Goal: Task Accomplishment & Management: Manage account settings

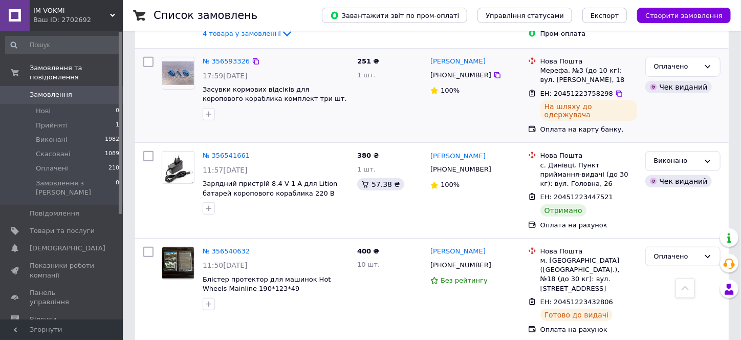
scroll to position [307, 0]
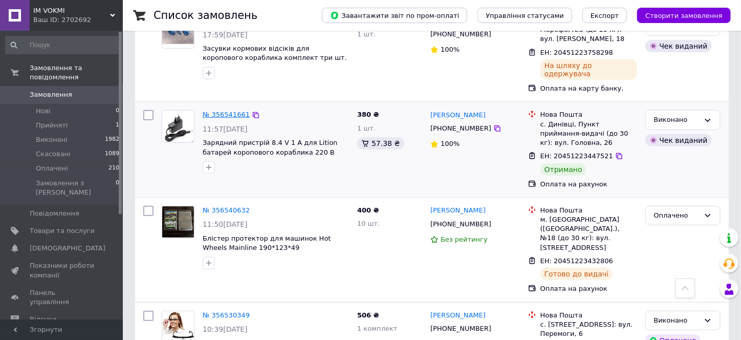
click at [229, 111] on link "№ 356541661" at bounding box center [226, 115] width 47 height 8
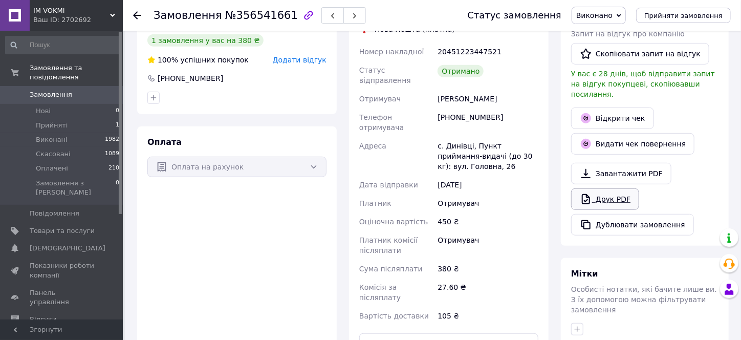
scroll to position [154, 0]
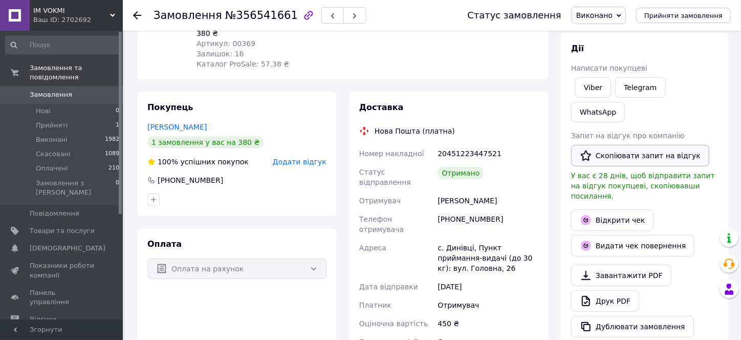
click at [632, 145] on button "Скопіювати запит на відгук" at bounding box center [640, 156] width 138 height 22
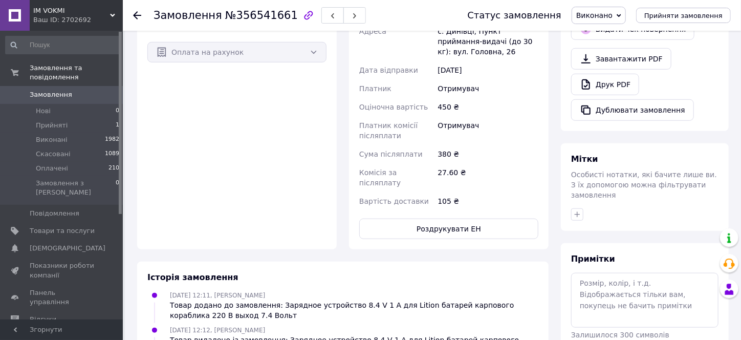
scroll to position [410, 0]
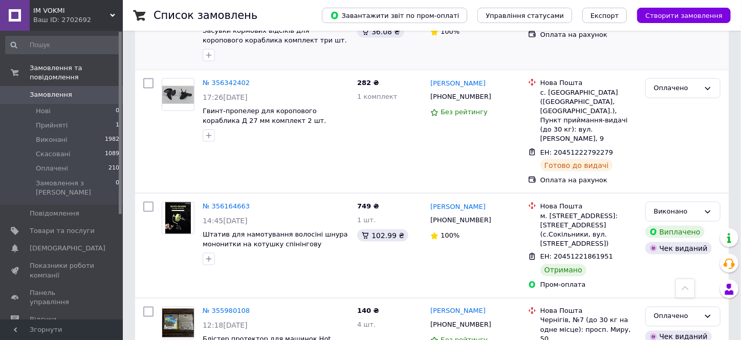
scroll to position [717, 0]
click at [680, 206] on div "Виконано" at bounding box center [677, 211] width 46 height 11
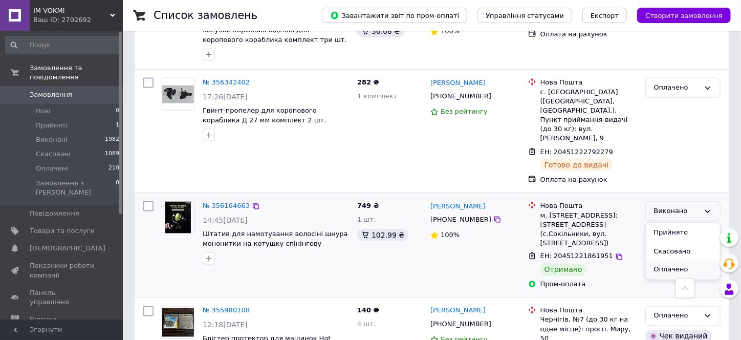
click at [676, 261] on li "Оплачено" at bounding box center [683, 270] width 74 height 19
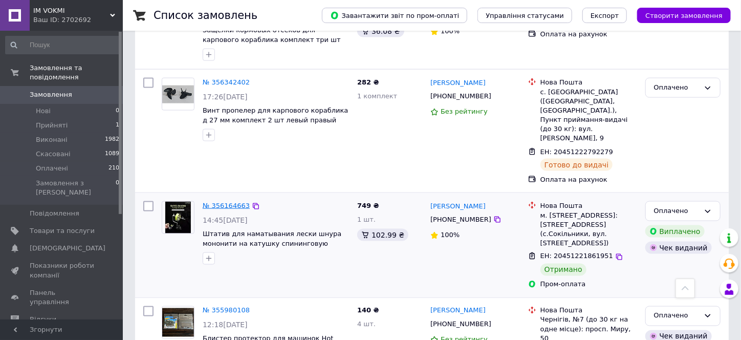
click at [227, 202] on link "№ 356164663" at bounding box center [226, 206] width 47 height 8
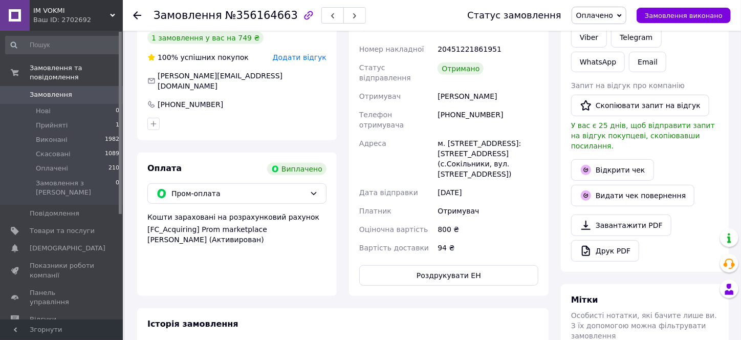
scroll to position [158, 0]
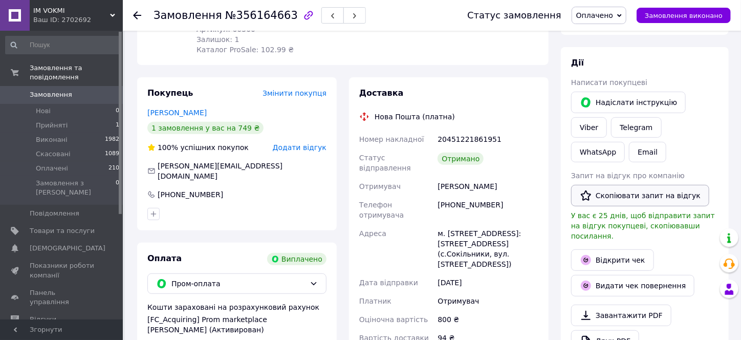
click at [632, 185] on button "Скопіювати запит на відгук" at bounding box center [640, 196] width 138 height 22
click at [52, 90] on span "Замовлення" at bounding box center [51, 94] width 43 height 9
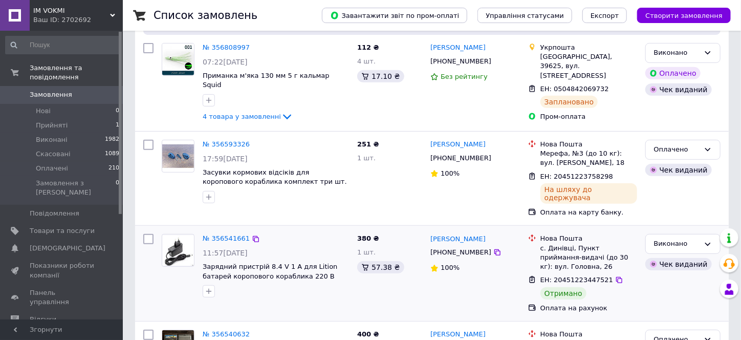
scroll to position [205, 0]
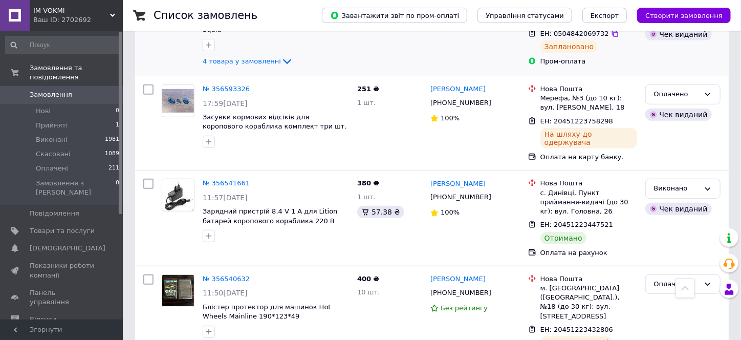
scroll to position [256, 0]
